Goal: Find specific page/section: Find specific page/section

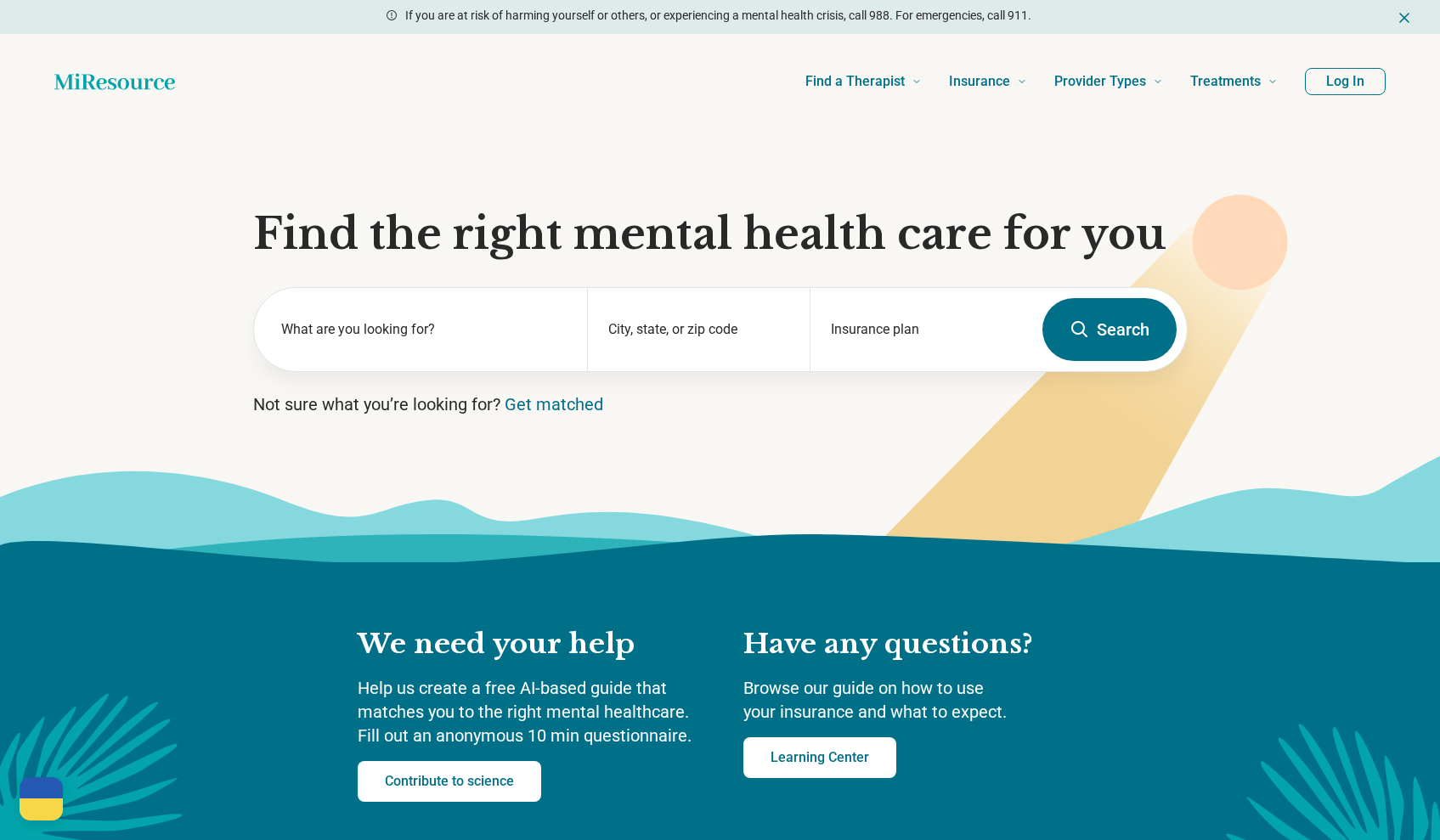
click at [1353, 85] on button "Log In" at bounding box center [1345, 82] width 81 height 27
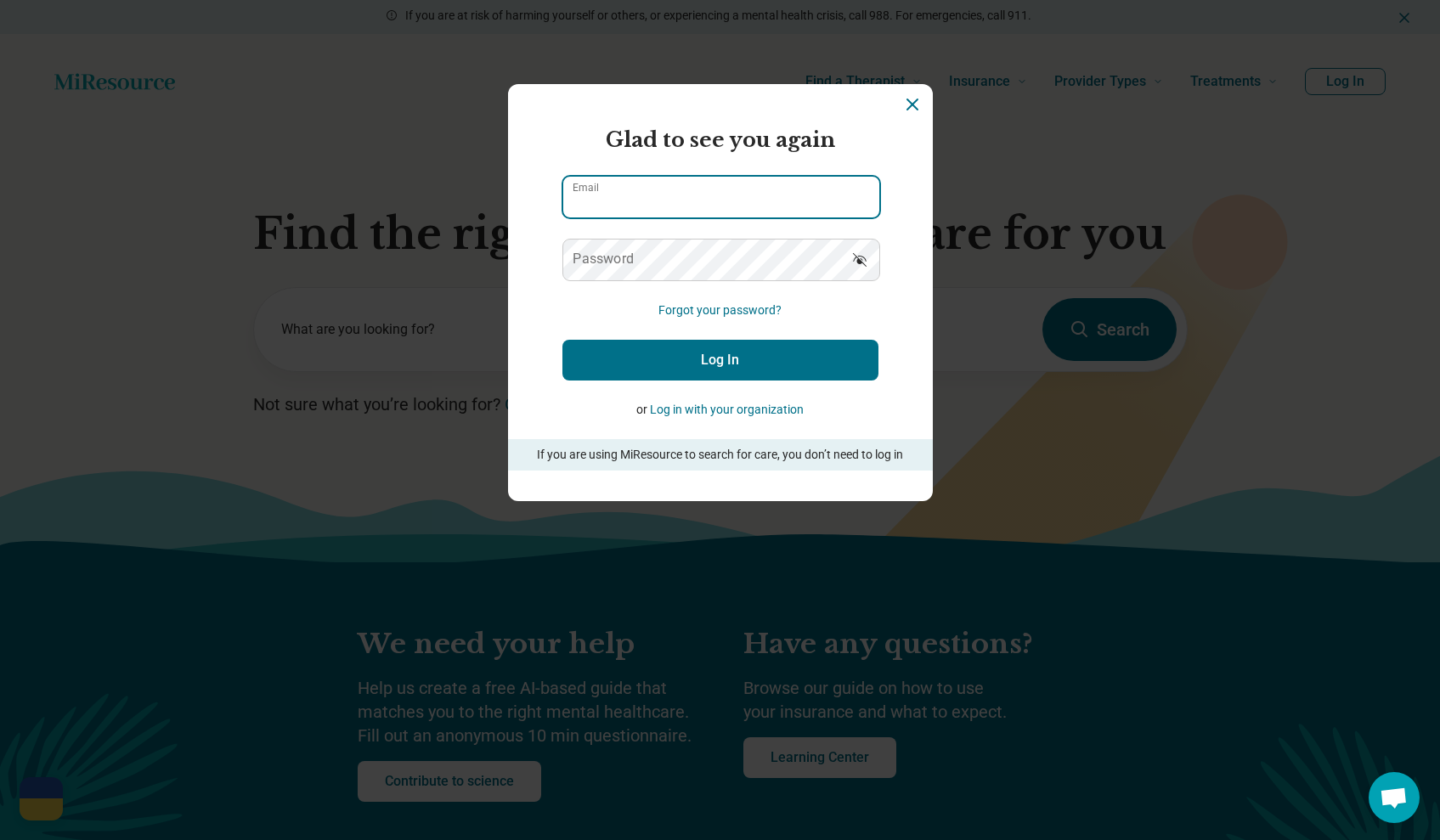
type input "**********"
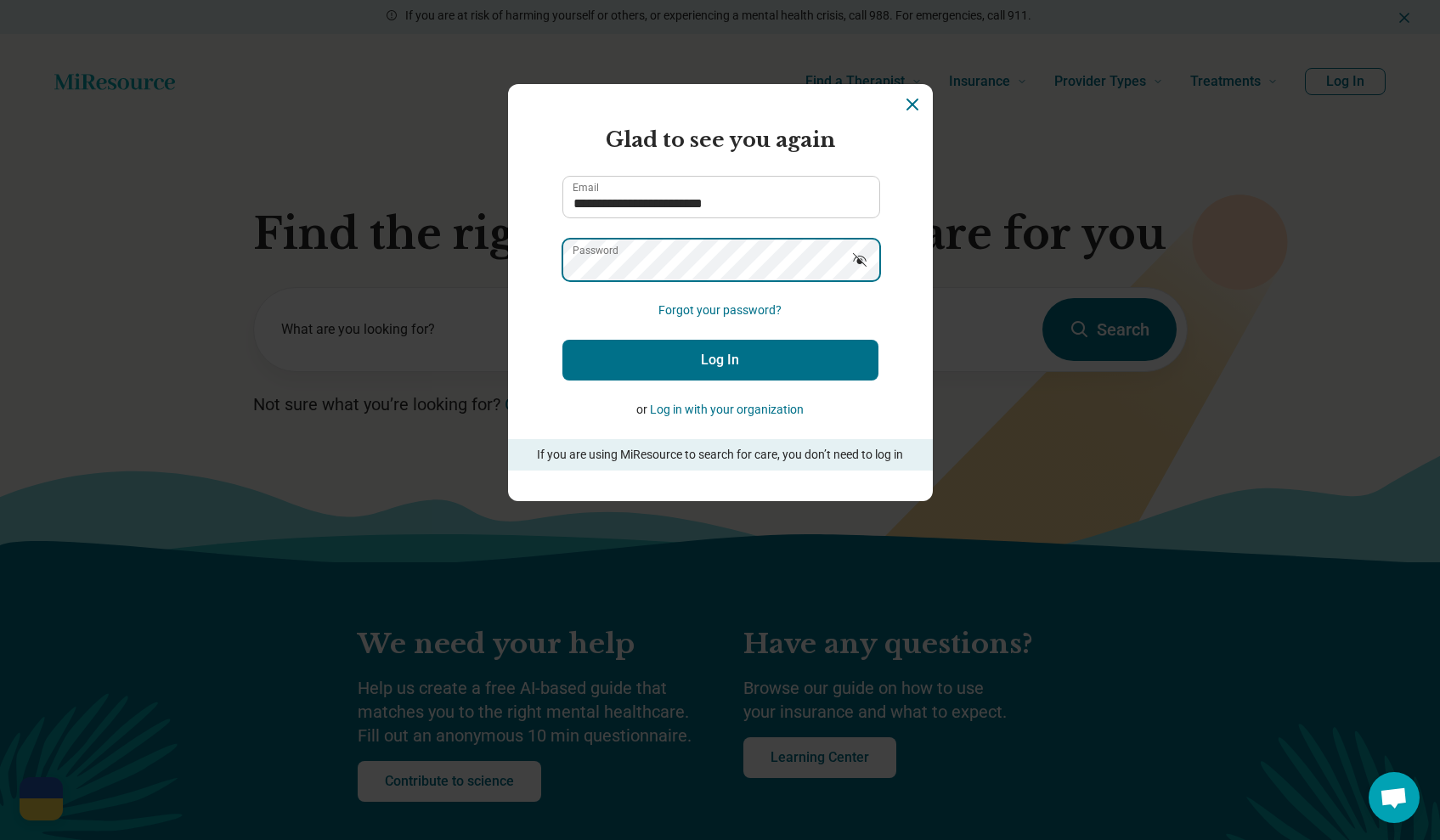
click at [720, 359] on button "Log In" at bounding box center [720, 360] width 316 height 41
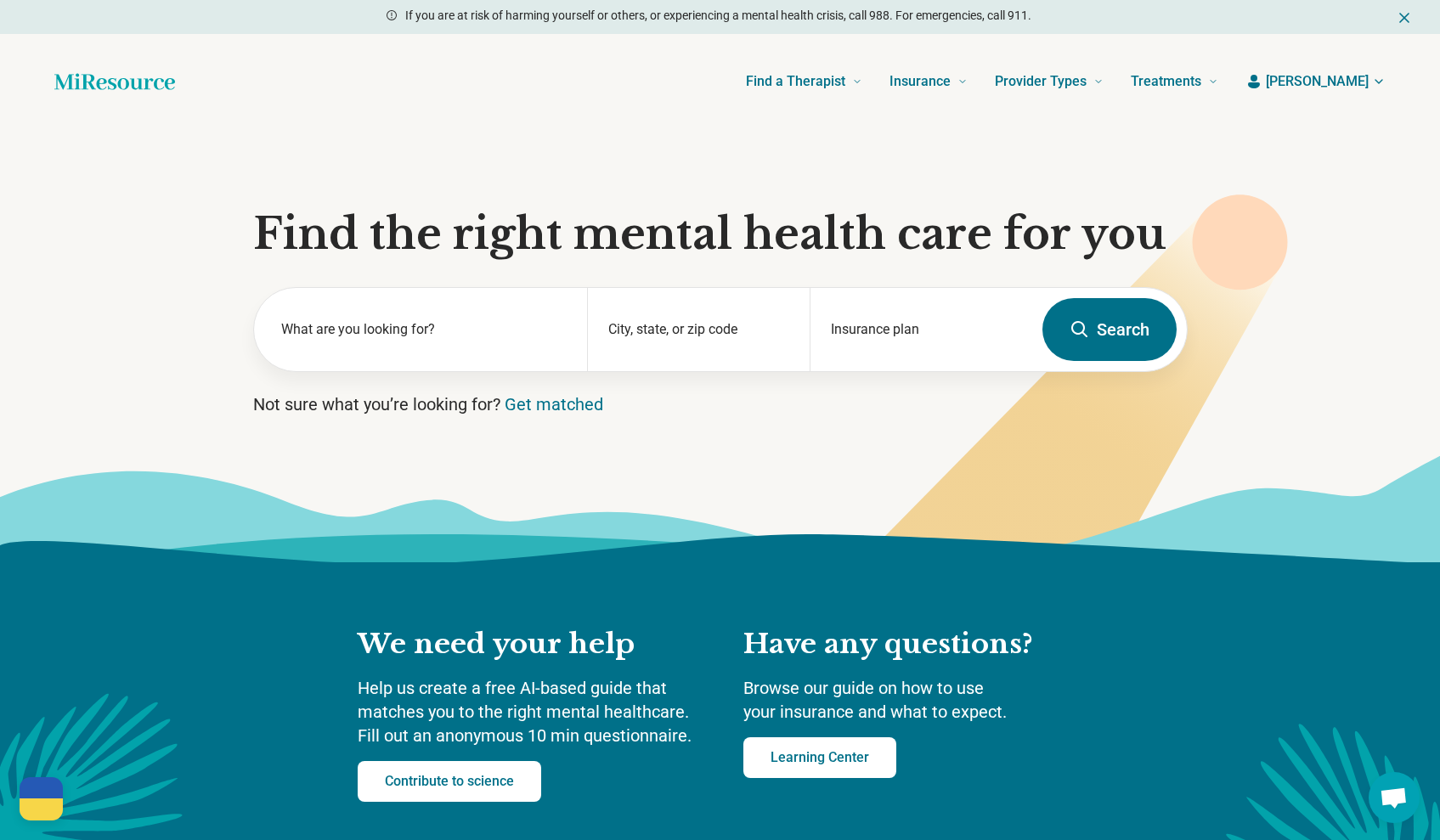
click at [1354, 81] on span "[PERSON_NAME]" at bounding box center [1317, 82] width 103 height 20
click at [1327, 173] on link "My resources" at bounding box center [1328, 176] width 115 height 44
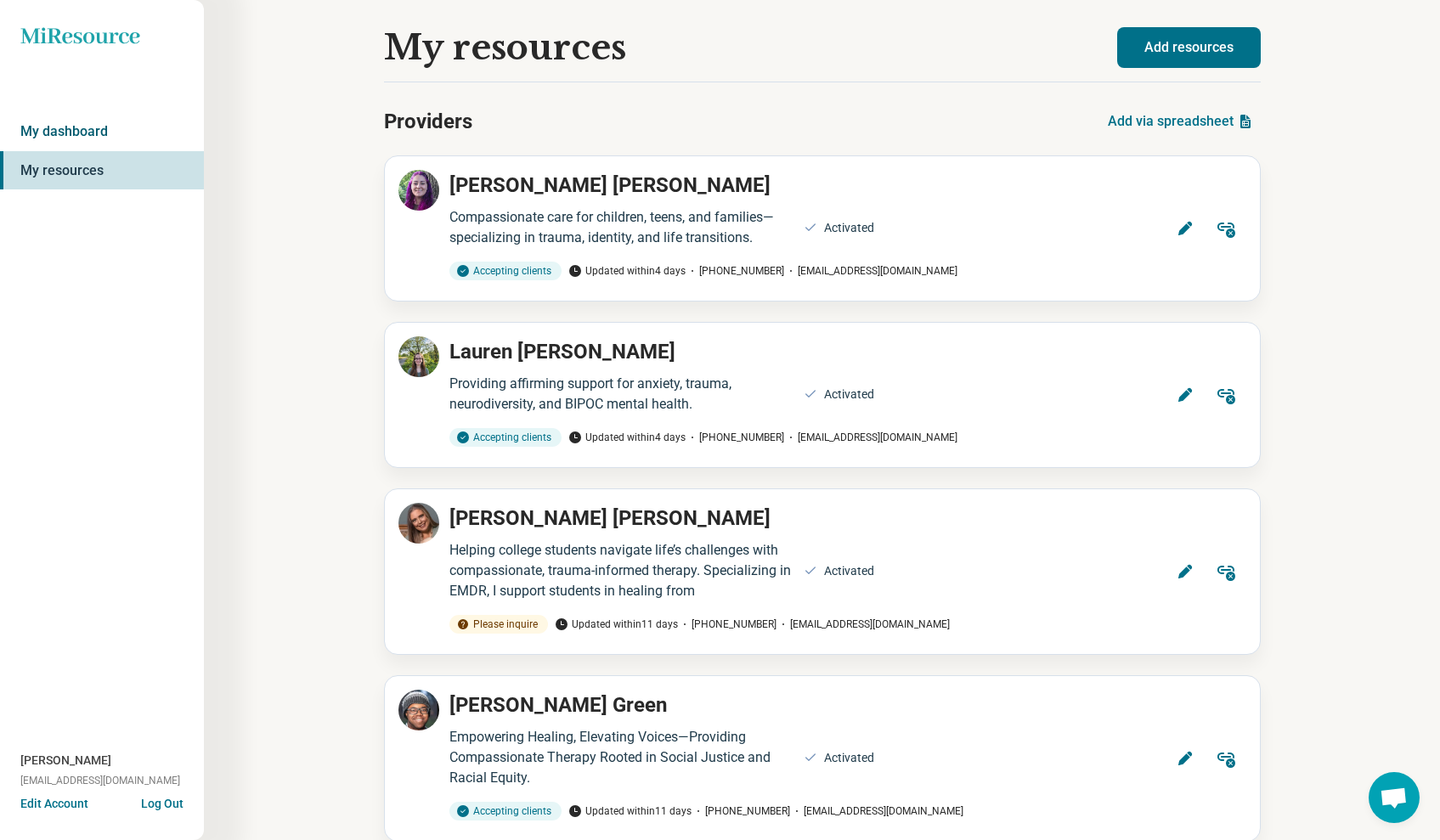
click at [79, 132] on link "My dashboard" at bounding box center [101, 132] width 204 height 39
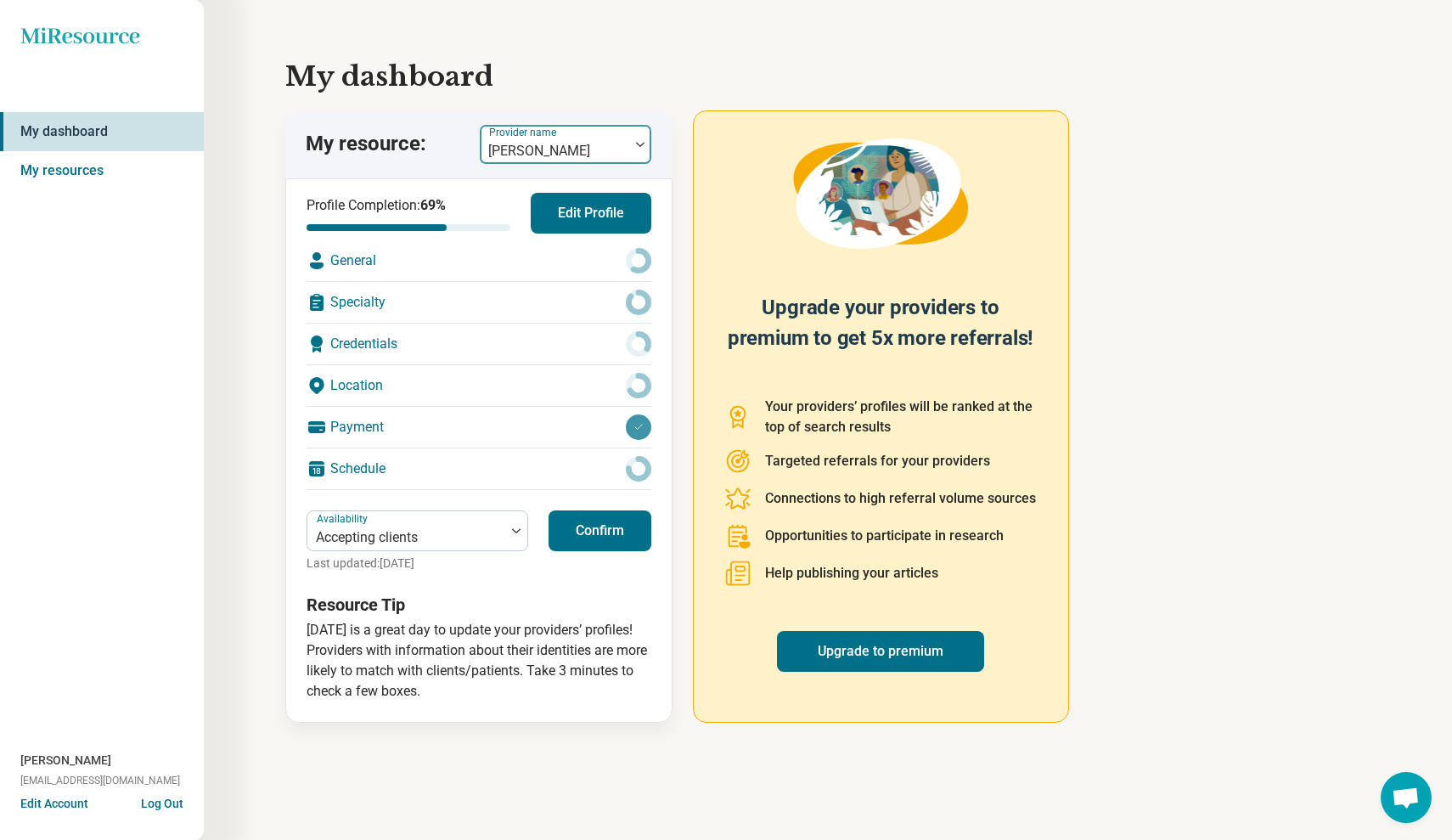
click at [616, 141] on div at bounding box center [555, 151] width 136 height 24
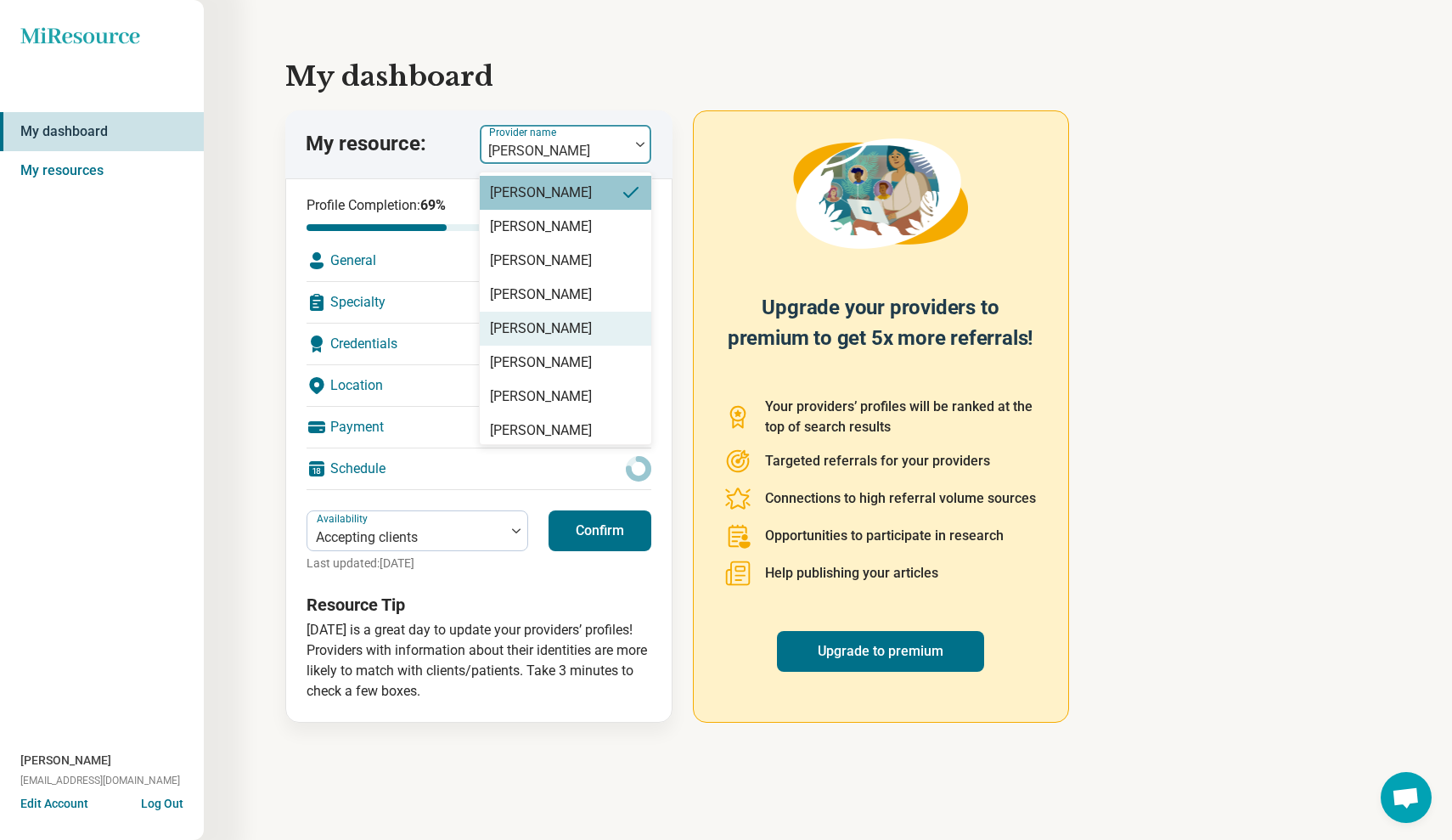
scroll to position [109, 0]
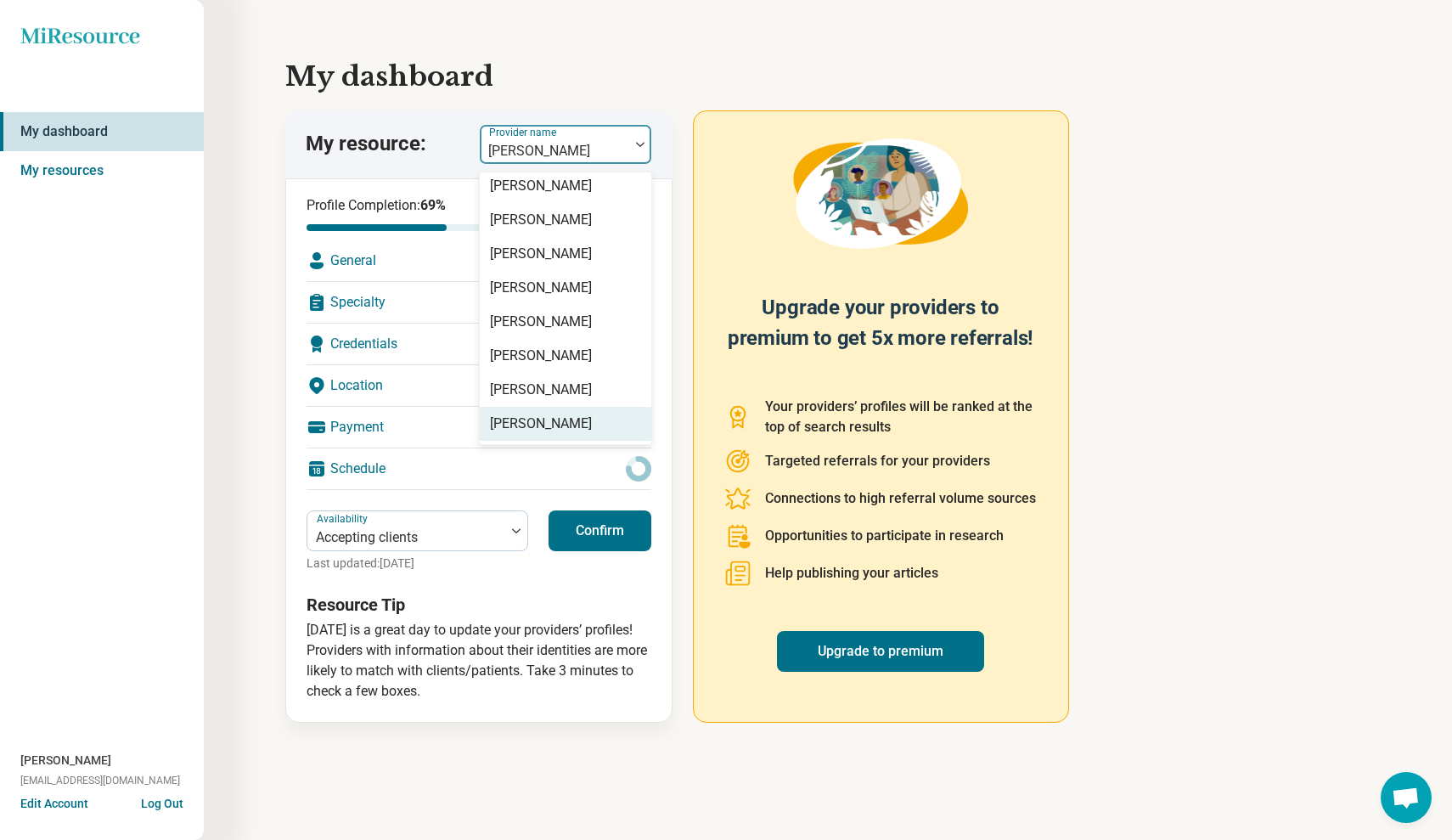
click at [542, 414] on div "[PERSON_NAME]" at bounding box center [541, 424] width 102 height 20
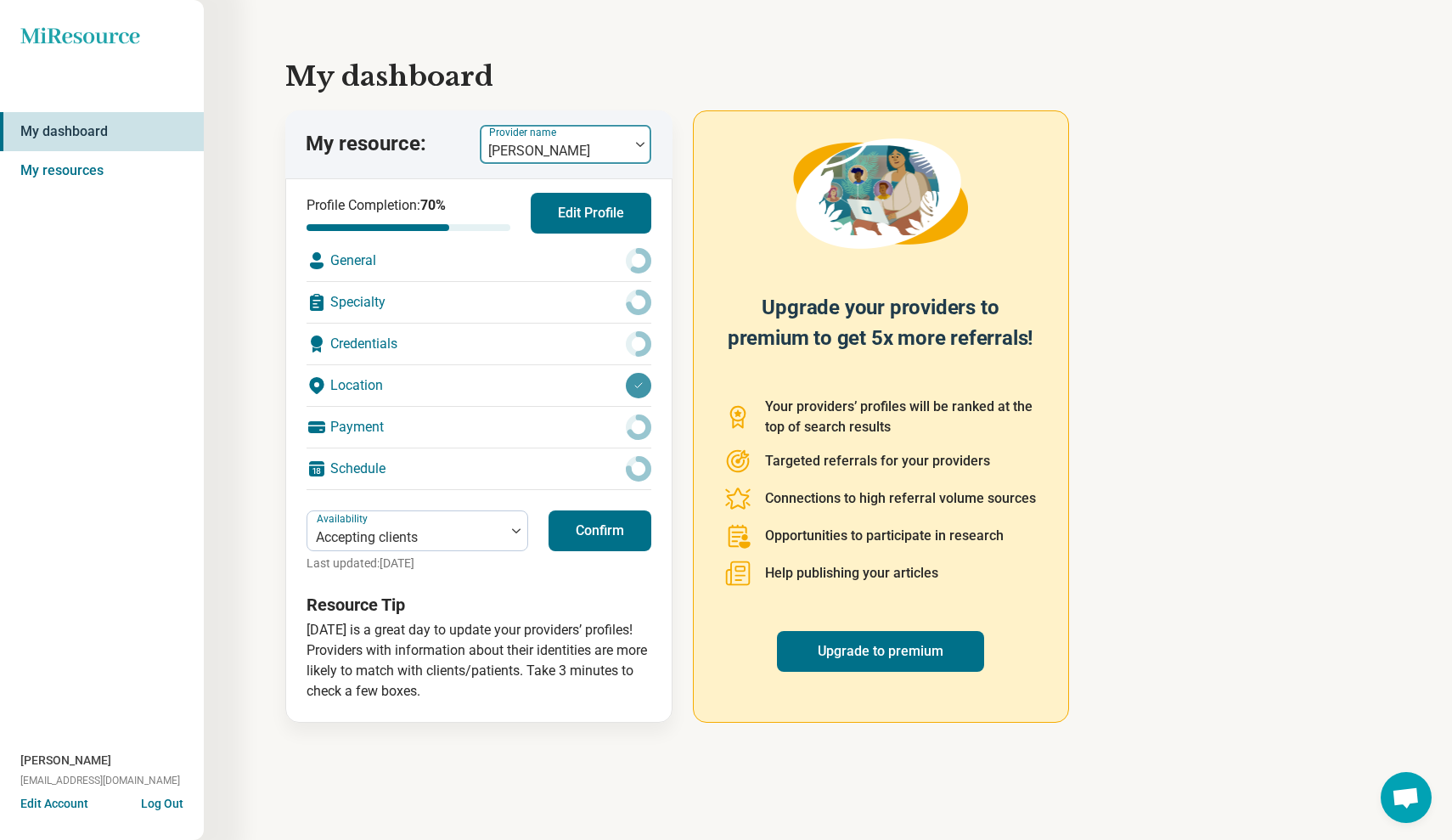
click at [620, 149] on div at bounding box center [555, 151] width 136 height 24
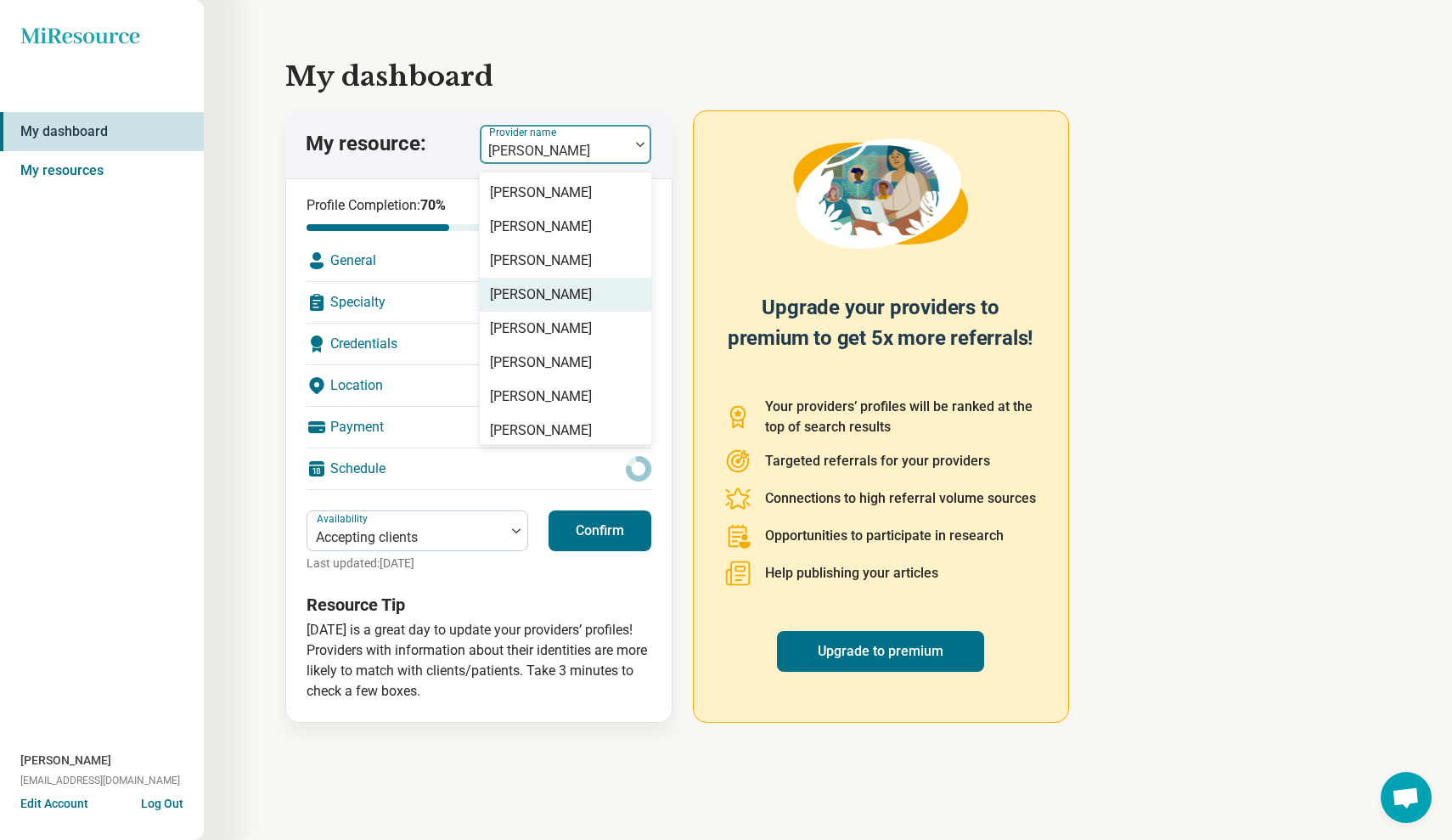
click at [554, 300] on div "[PERSON_NAME]" at bounding box center [541, 294] width 102 height 20
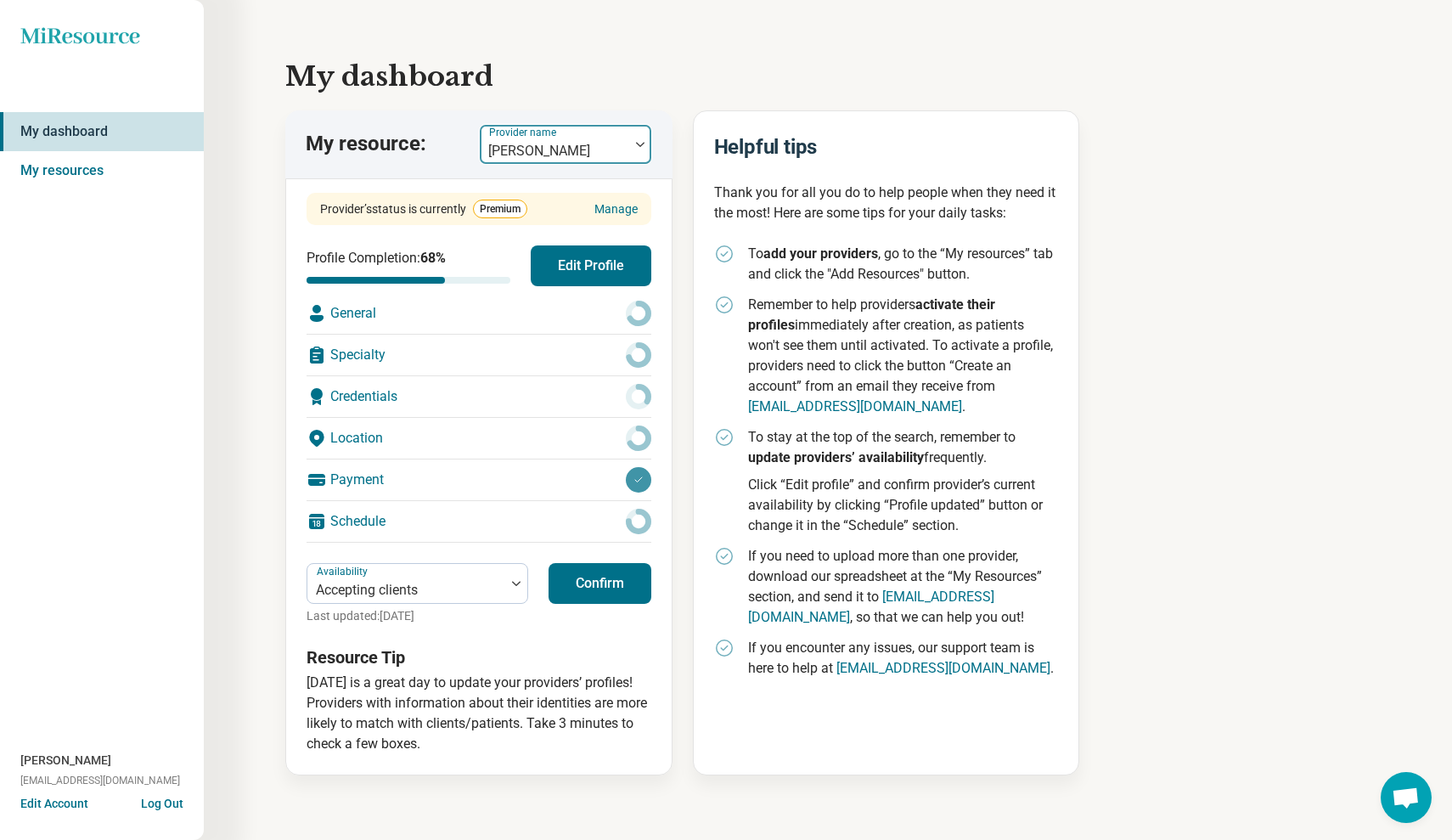
click at [637, 143] on img at bounding box center [640, 145] width 9 height 5
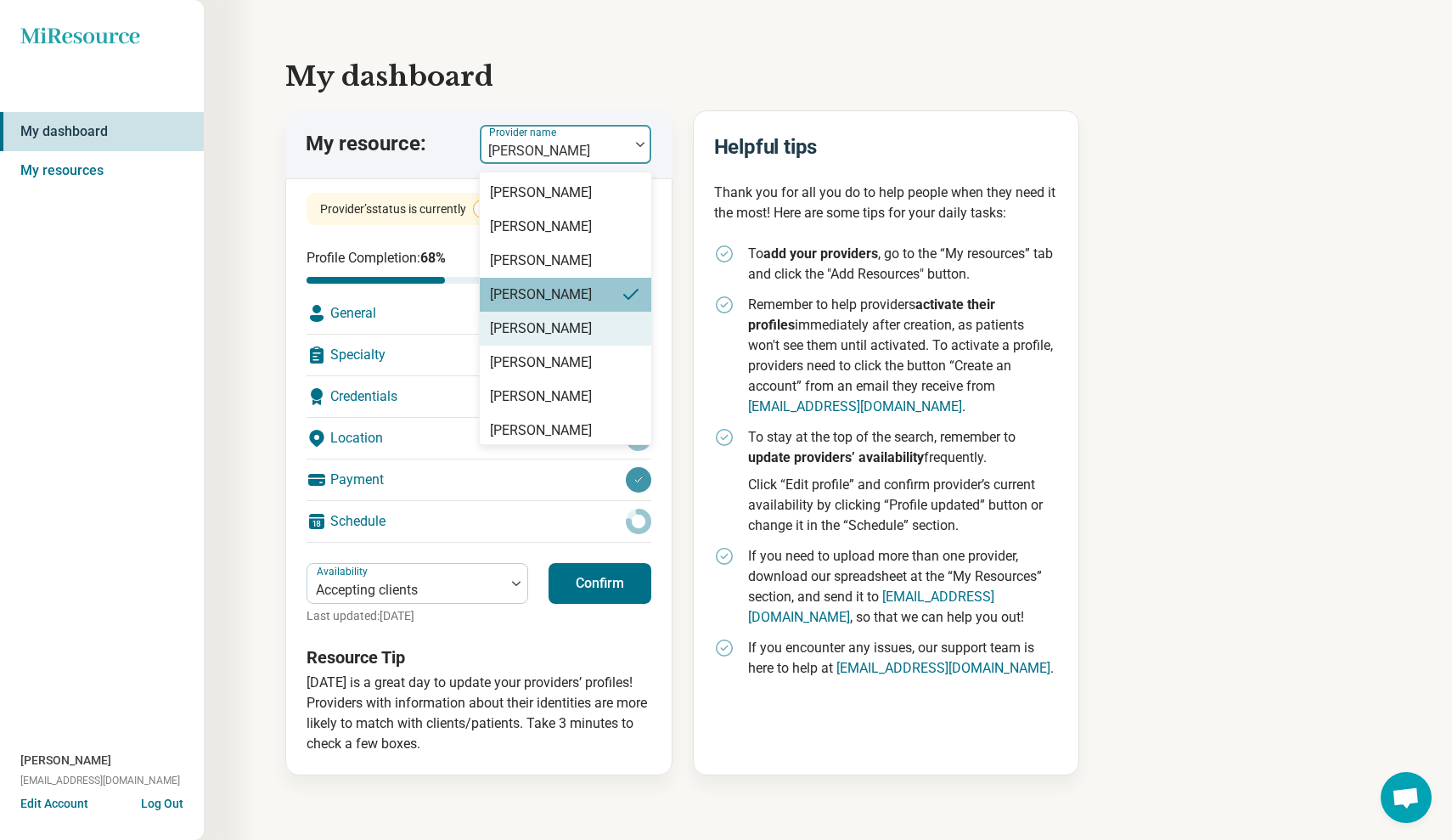
click at [579, 325] on div "[PERSON_NAME]" at bounding box center [566, 329] width 172 height 34
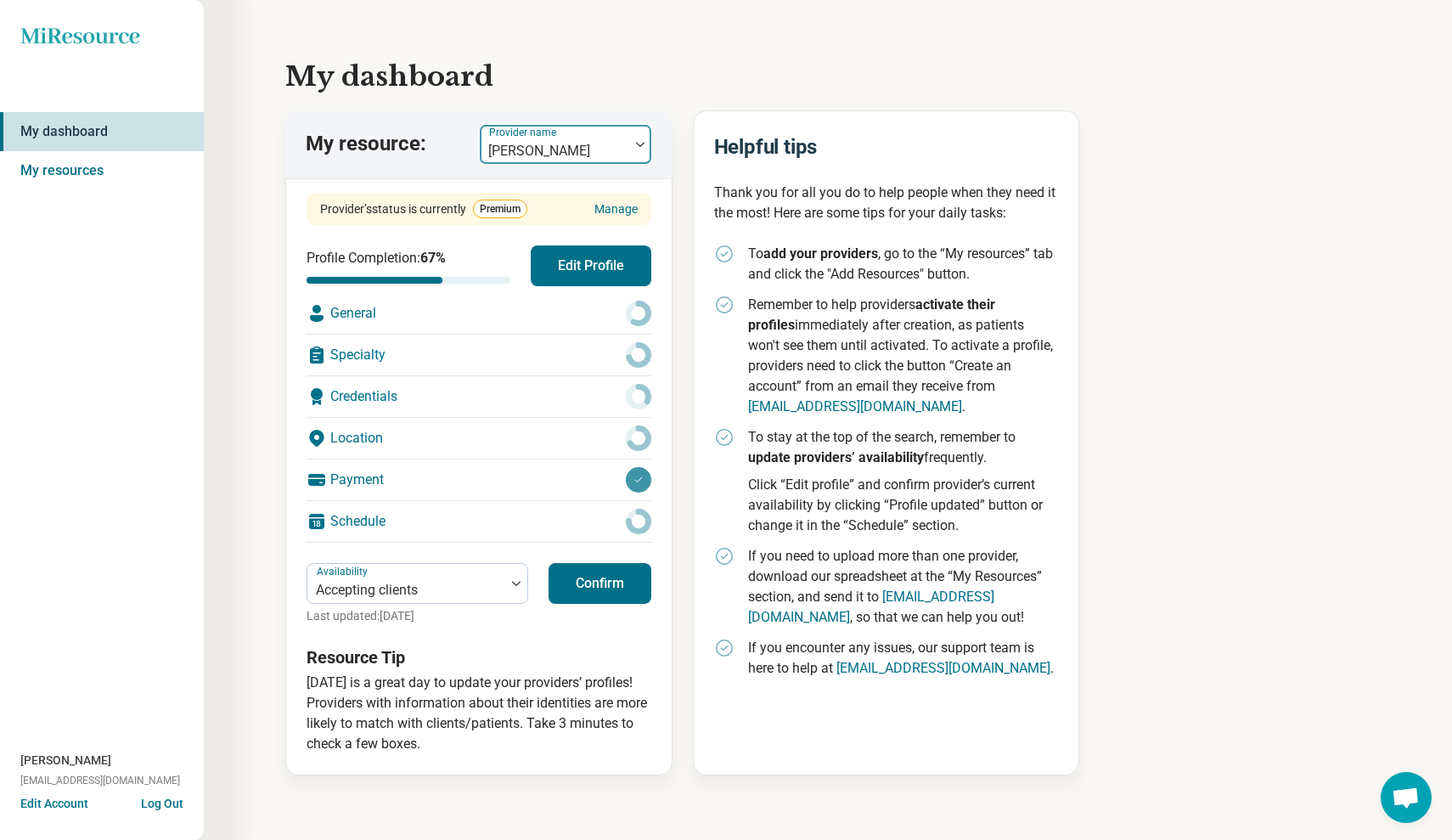
click at [626, 148] on div "[PERSON_NAME]" at bounding box center [555, 145] width 150 height 37
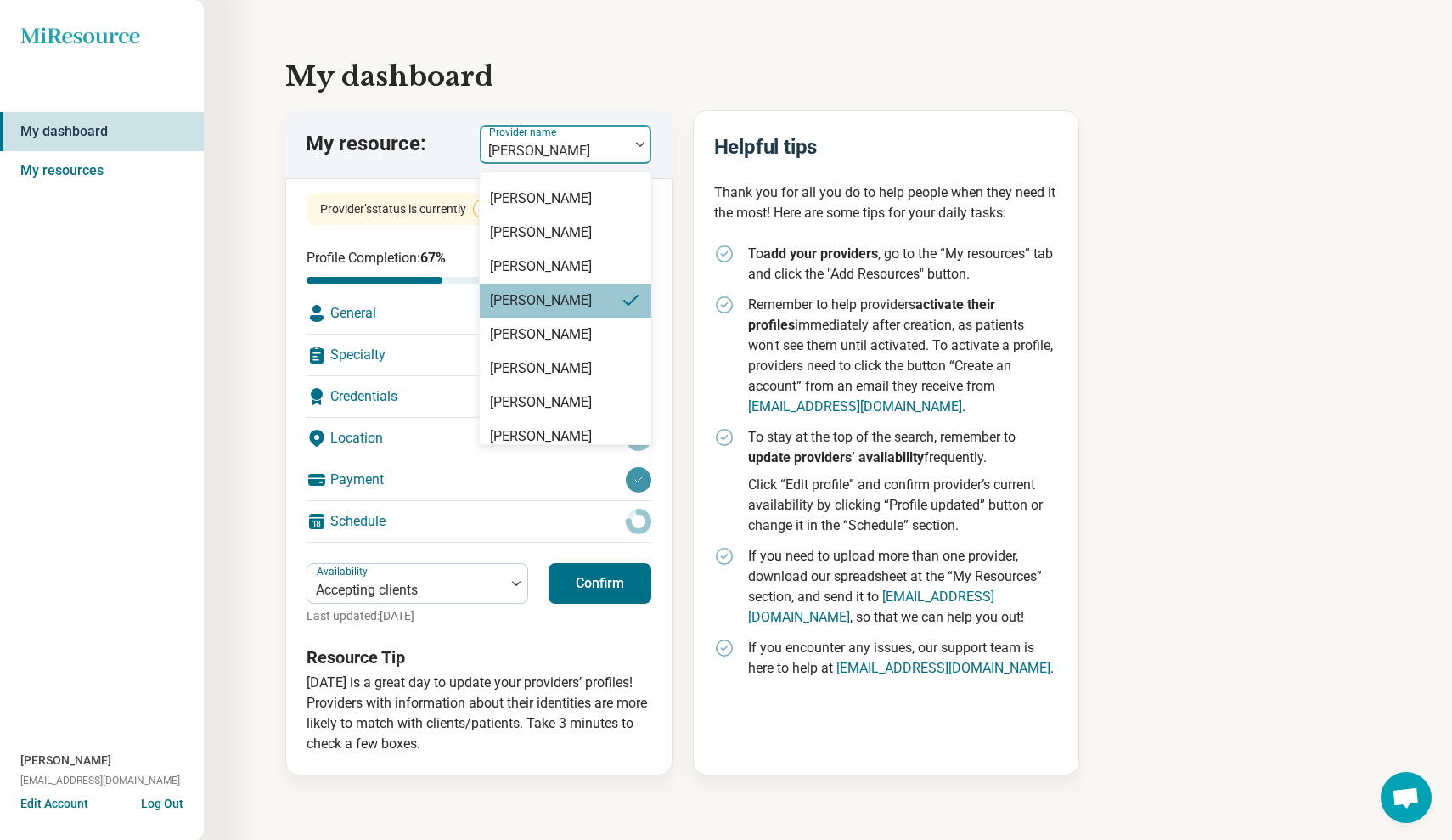
scroll to position [75, 0]
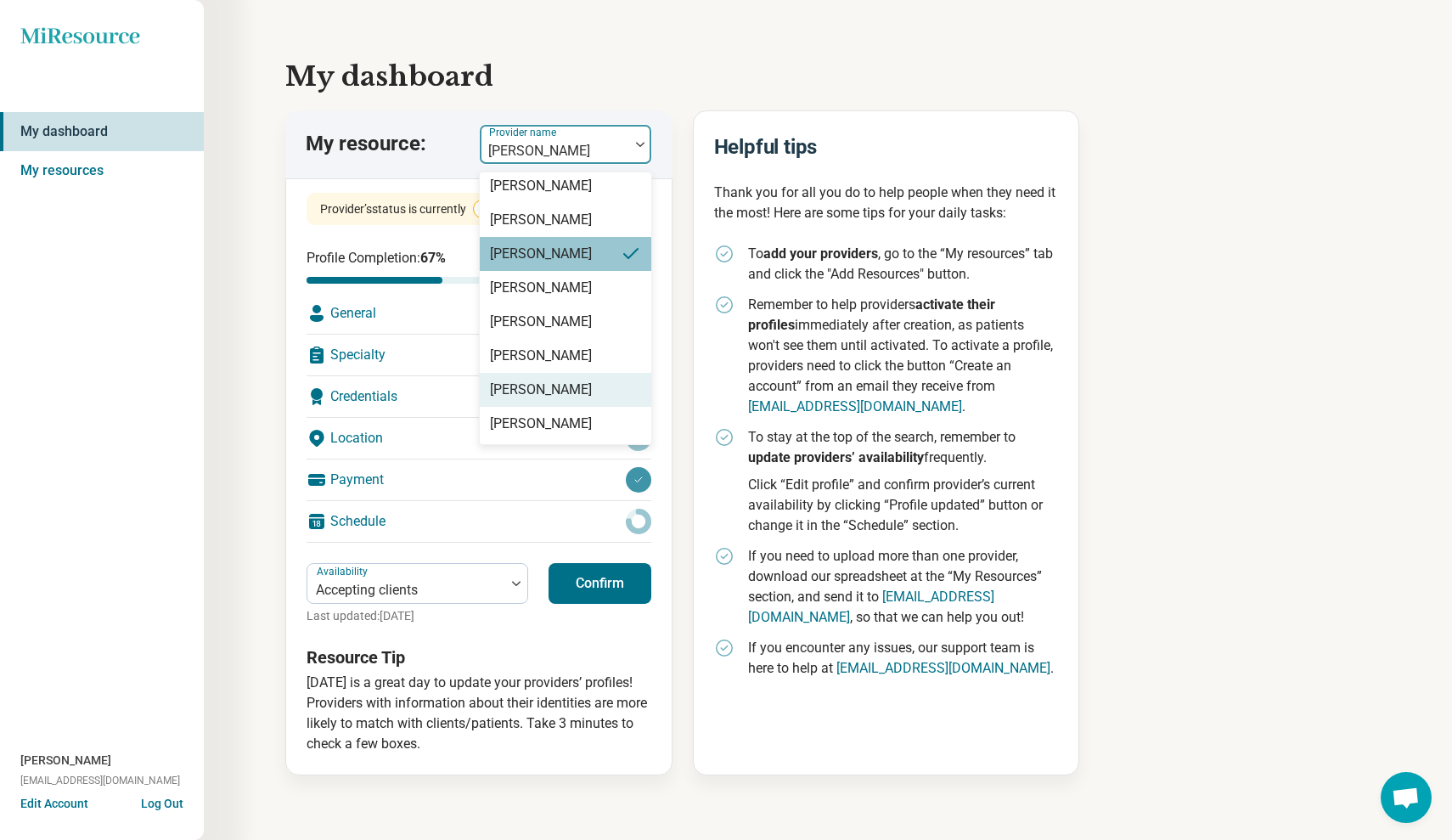
click at [567, 389] on div "[PERSON_NAME]" at bounding box center [541, 390] width 102 height 20
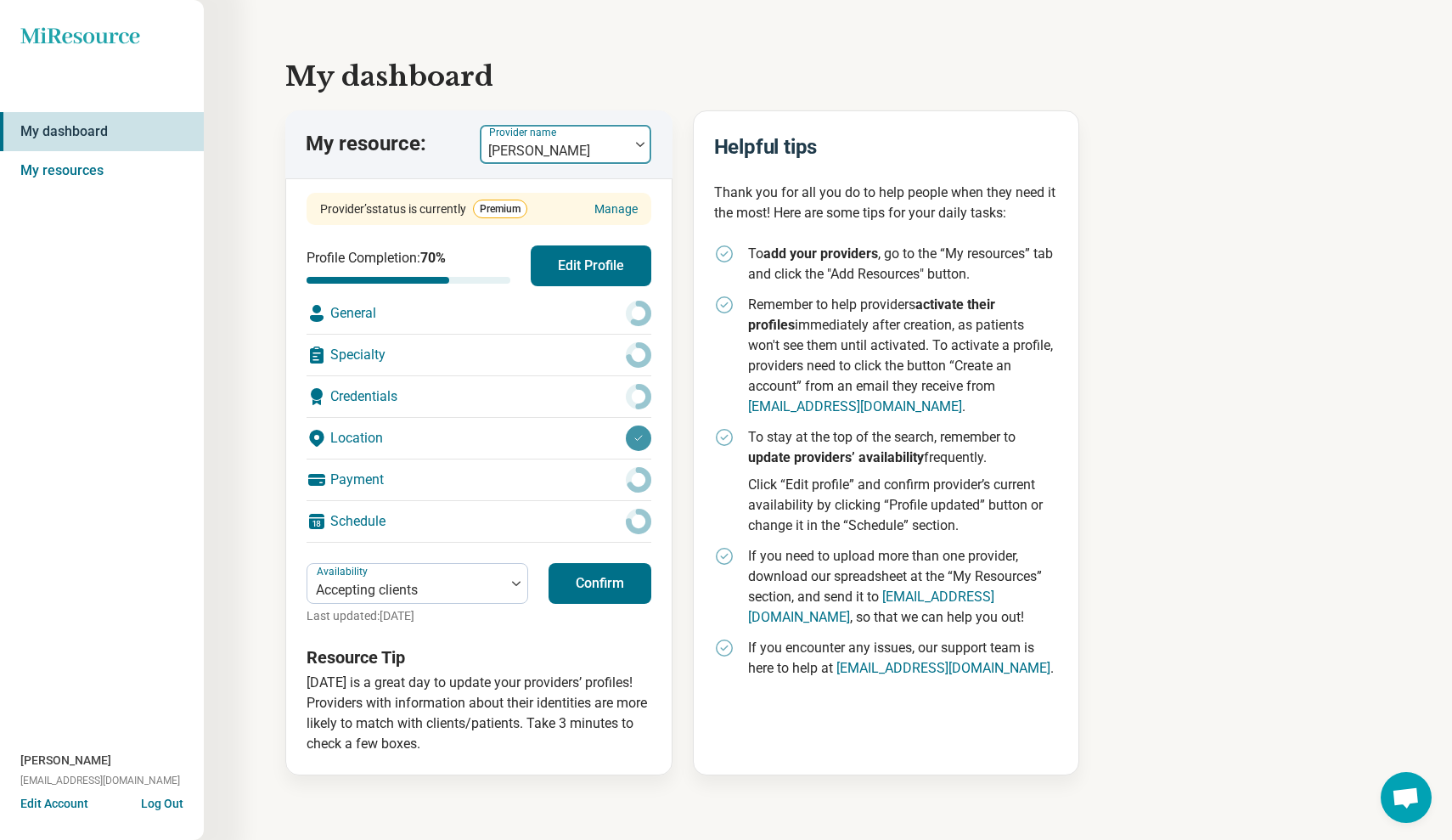
click at [634, 147] on div at bounding box center [640, 145] width 22 height 39
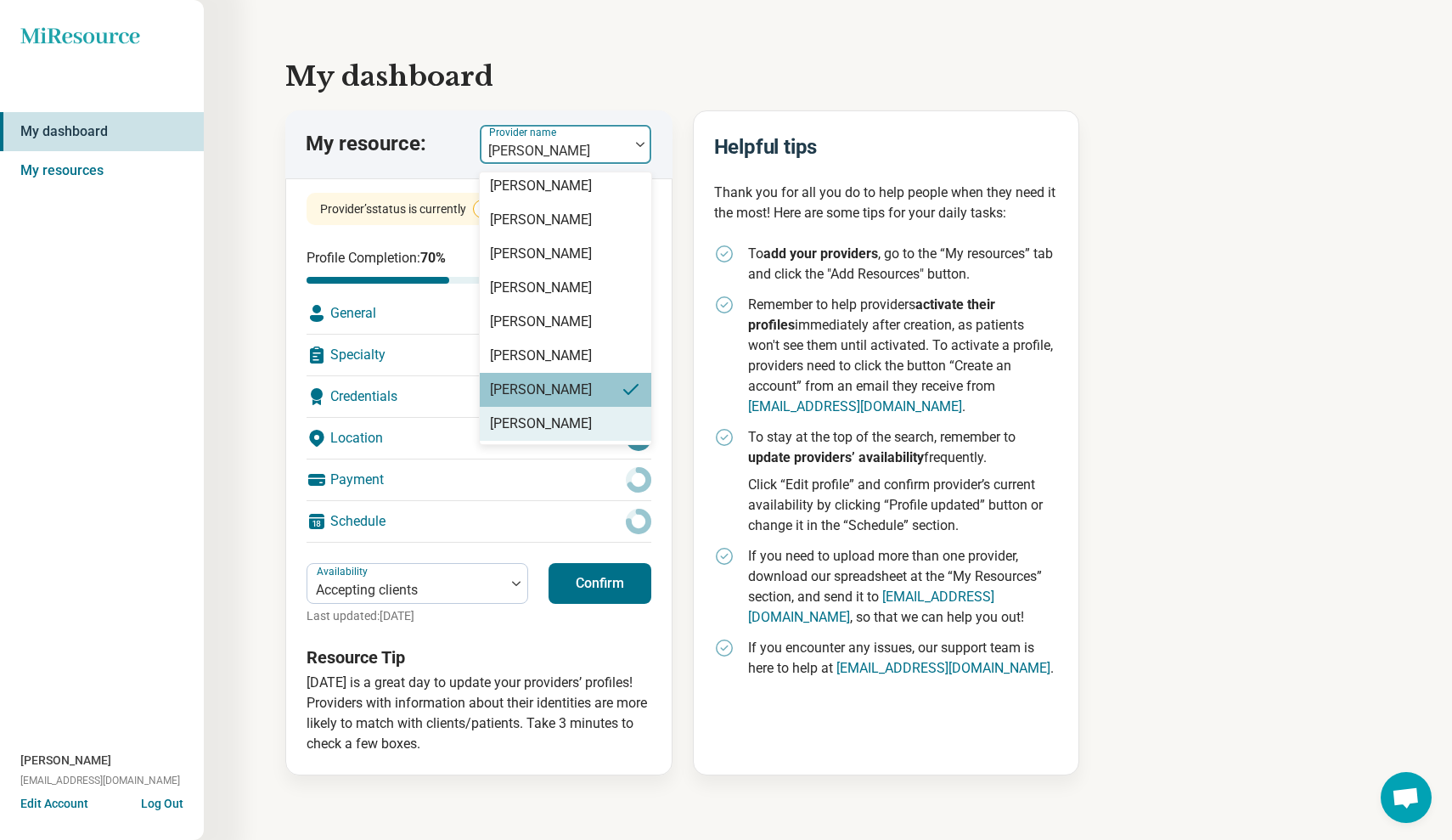
click at [568, 424] on div "[PERSON_NAME]" at bounding box center [541, 424] width 102 height 20
